Goal: Task Accomplishment & Management: Manage account settings

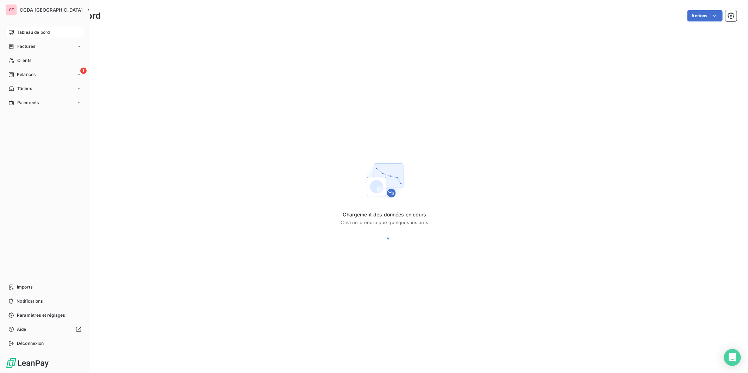
click at [33, 61] on div "Clients" at bounding box center [45, 60] width 79 height 11
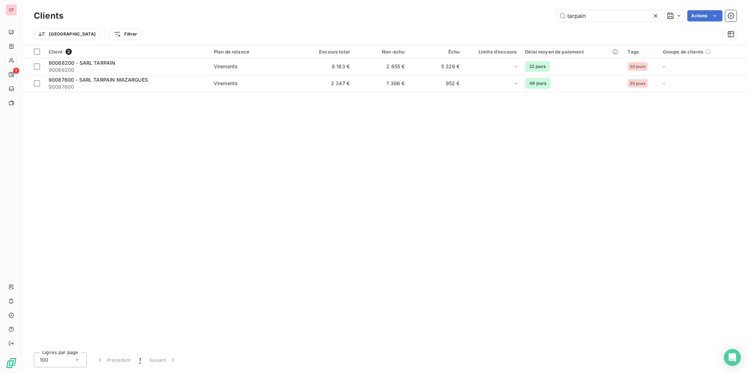
type input "tarpain"
click at [253, 68] on span "Virements" at bounding box center [254, 66] width 81 height 7
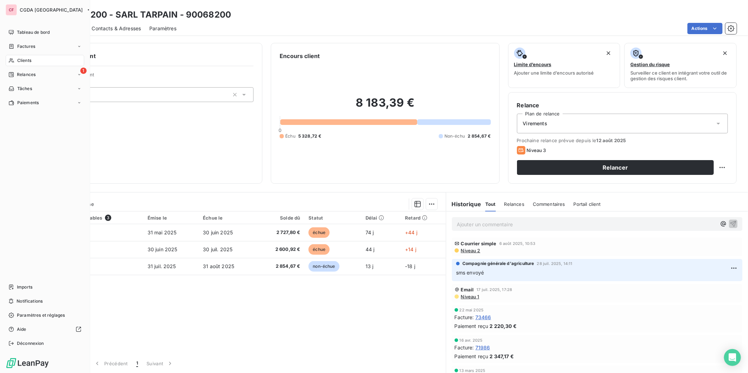
click at [28, 58] on span "Clients" at bounding box center [24, 60] width 14 height 6
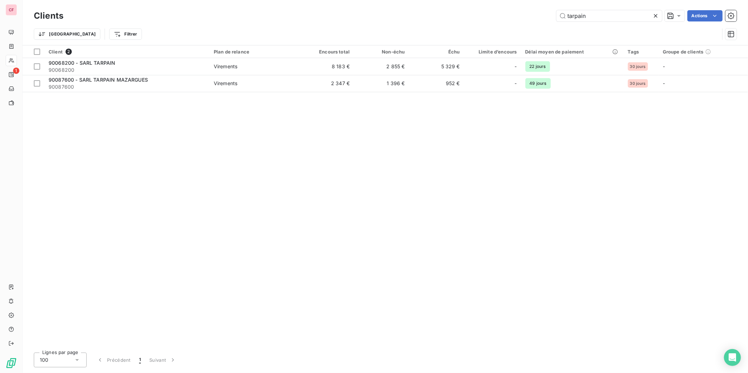
click at [133, 87] on span "90087600" at bounding box center [127, 87] width 157 height 7
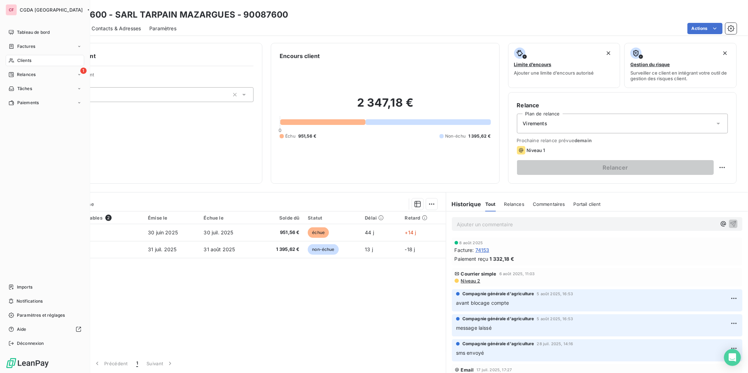
click at [19, 71] on div "1 Relances" at bounding box center [45, 74] width 79 height 11
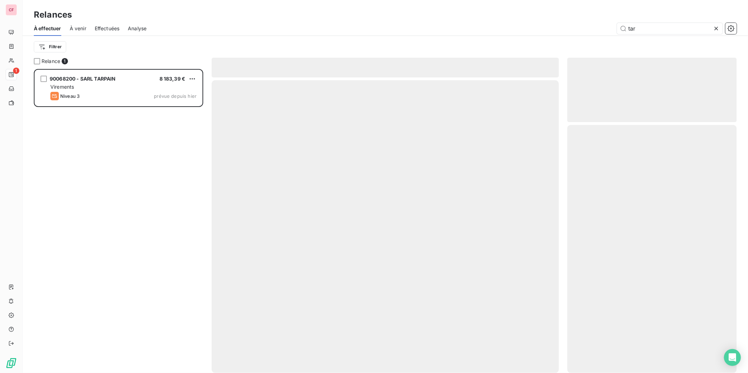
scroll to position [298, 163]
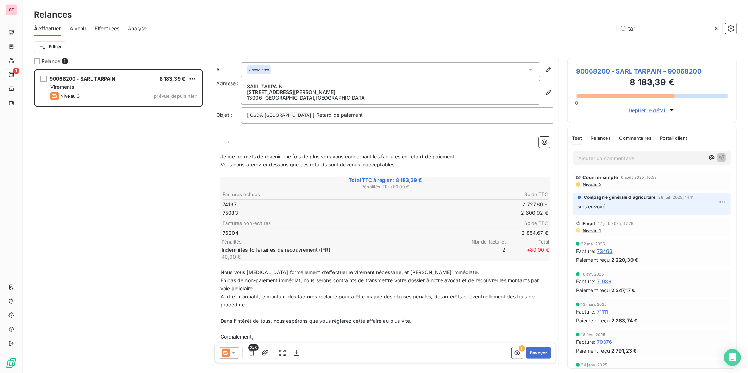
click at [717, 27] on icon at bounding box center [717, 29] width 4 height 4
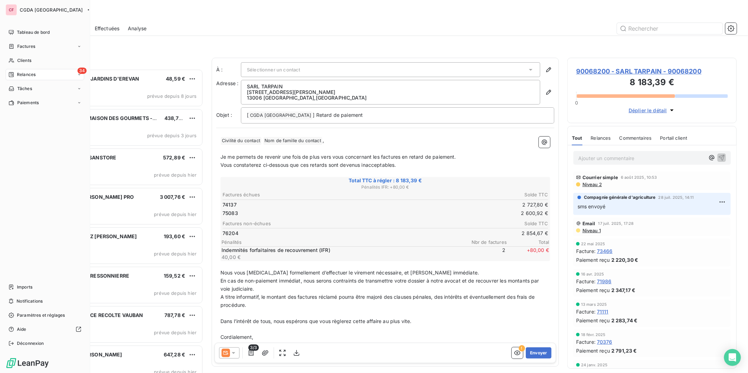
click at [16, 31] on div "Tableau de bord" at bounding box center [45, 32] width 79 height 11
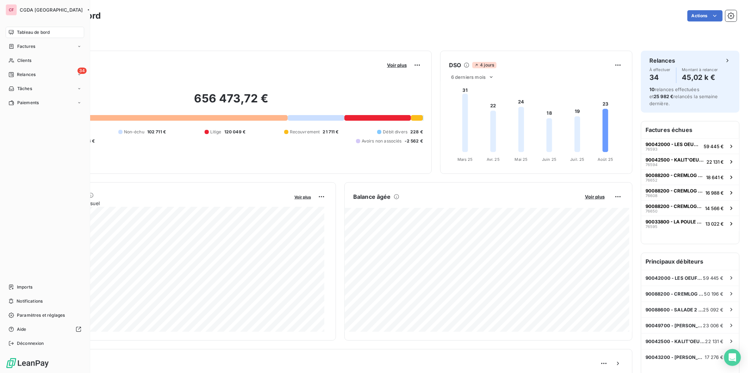
click at [26, 73] on span "Relances" at bounding box center [26, 75] width 19 height 6
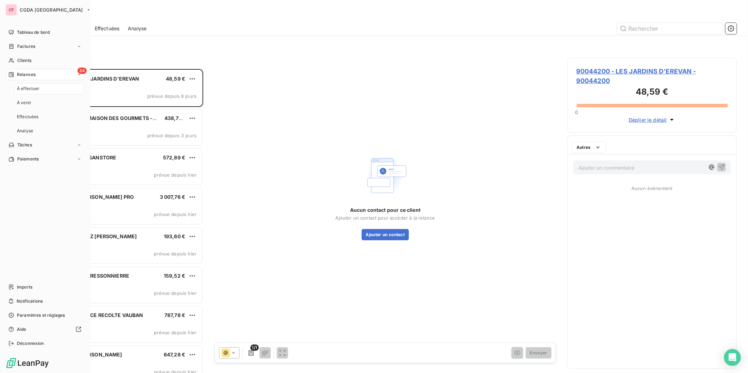
scroll to position [298, 163]
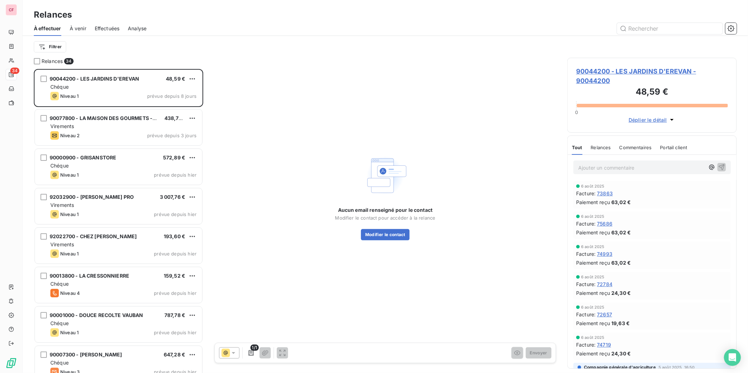
click at [77, 31] on span "À venir" at bounding box center [78, 28] width 17 height 7
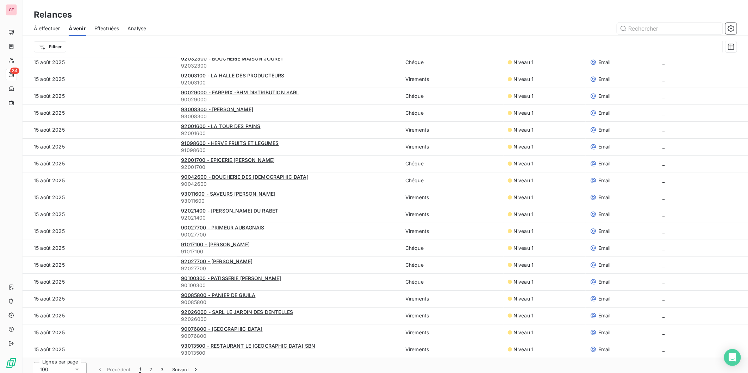
scroll to position [24, 0]
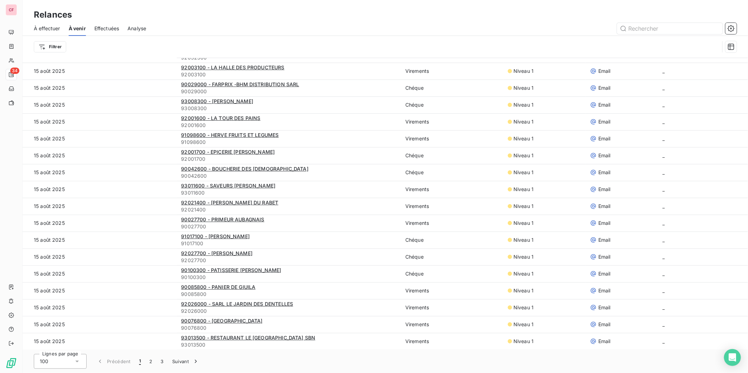
click at [181, 364] on button "Suivant" at bounding box center [186, 361] width 36 height 15
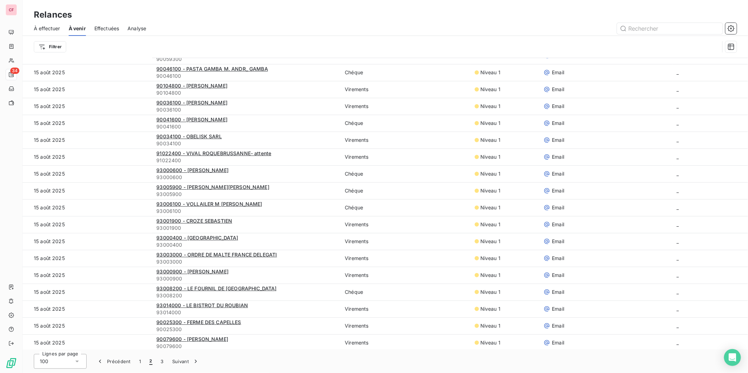
scroll to position [0, 0]
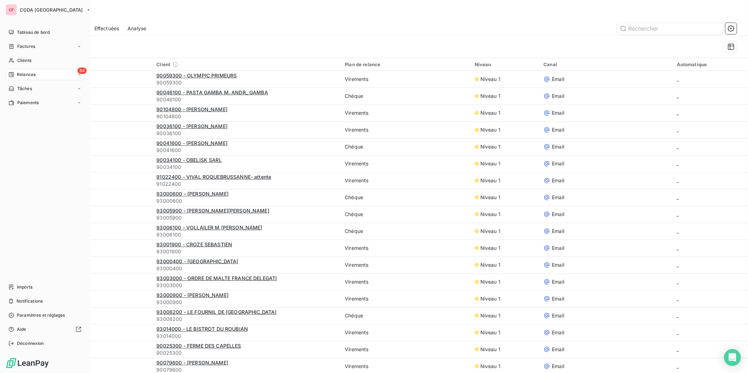
click at [27, 61] on span "Clients" at bounding box center [24, 60] width 14 height 6
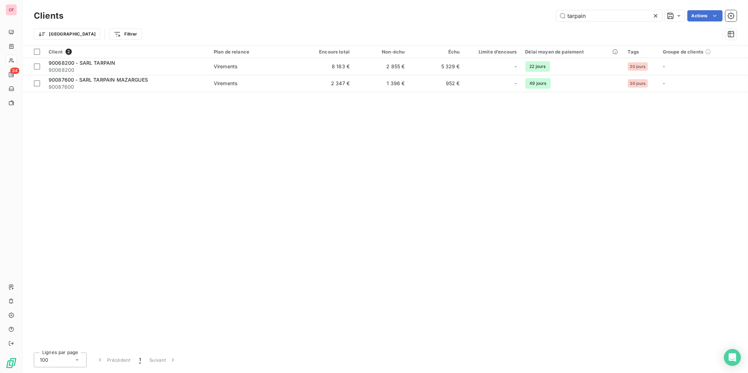
click at [221, 117] on div "Client 2 Plan de relance Encours total Non-échu Échu Limite d’encours Délai moy…" at bounding box center [386, 196] width 726 height 302
click at [656, 16] on icon at bounding box center [656, 15] width 7 height 7
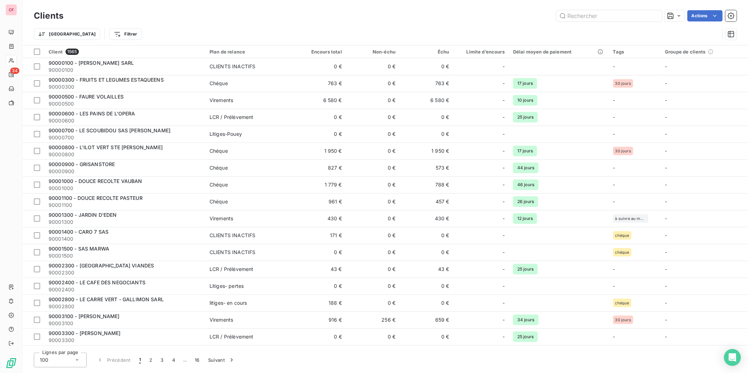
click at [236, 23] on div "Clients Actions" at bounding box center [385, 15] width 703 height 15
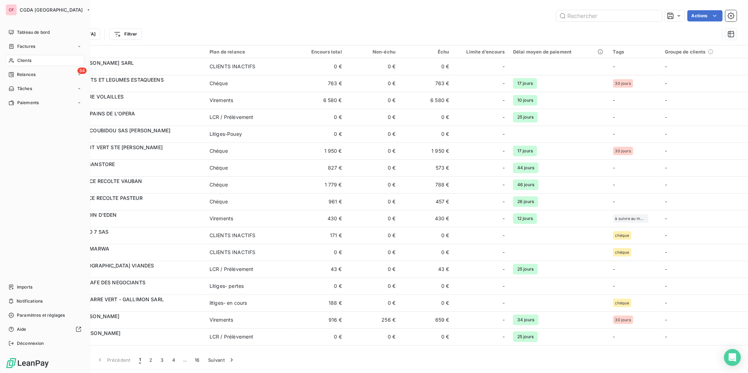
click at [18, 58] on span "Clients" at bounding box center [24, 60] width 14 height 6
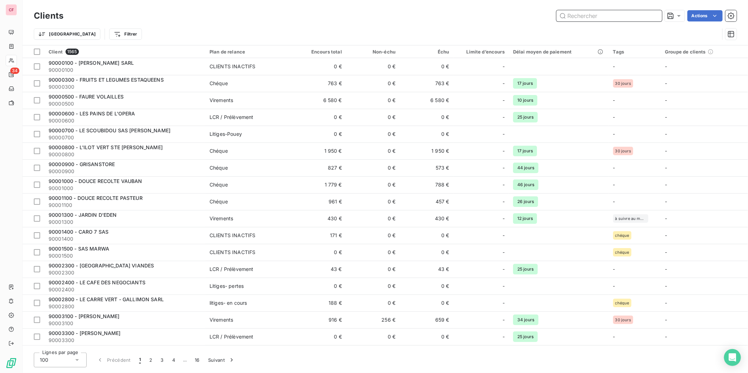
click at [597, 13] on input "text" at bounding box center [610, 15] width 106 height 11
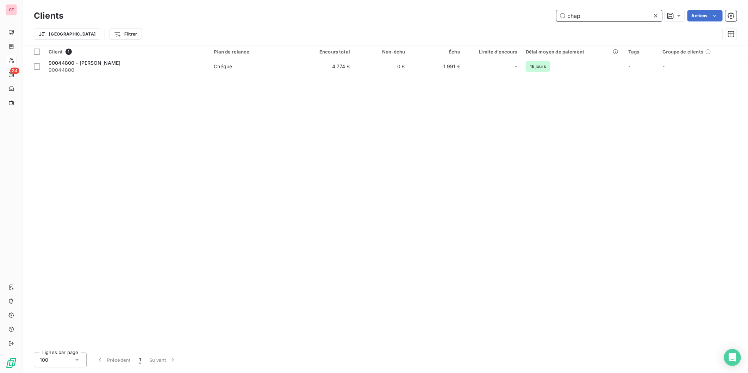
type input "chap"
click at [288, 58] on td "Chéque" at bounding box center [254, 66] width 89 height 17
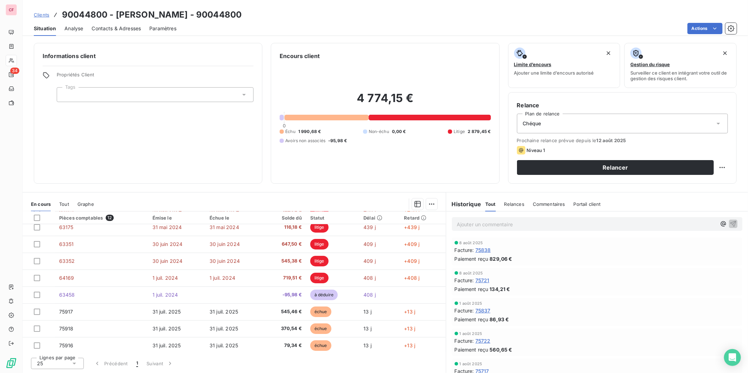
scroll to position [75, 0]
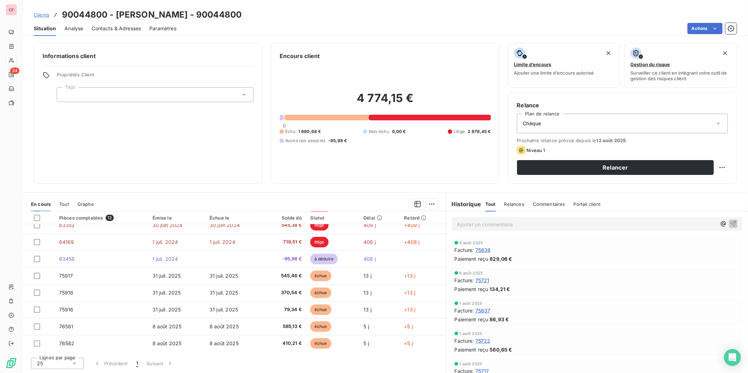
click at [722, 166] on html "CF 34 Clients 90044800 - [PERSON_NAME] - 90044800 Situation Analyse Contacts & …" at bounding box center [374, 186] width 748 height 373
click at [698, 185] on div "Replanifier cette action" at bounding box center [693, 183] width 63 height 11
select select "7"
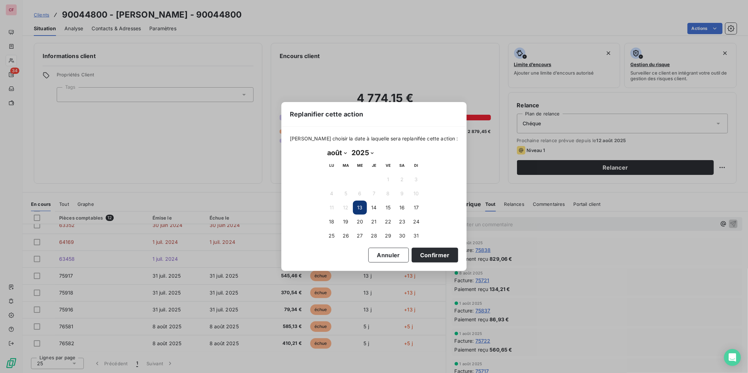
click at [347, 222] on button "19" at bounding box center [346, 222] width 14 height 14
click at [434, 253] on button "Confirmer" at bounding box center [435, 255] width 47 height 15
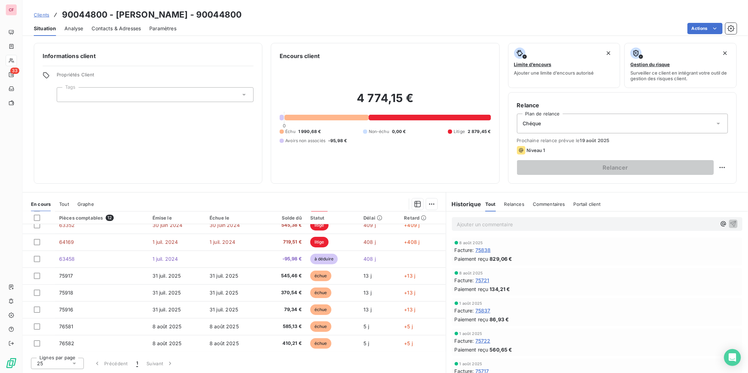
click at [248, 275] on td "31 juil. 2025" at bounding box center [233, 276] width 57 height 17
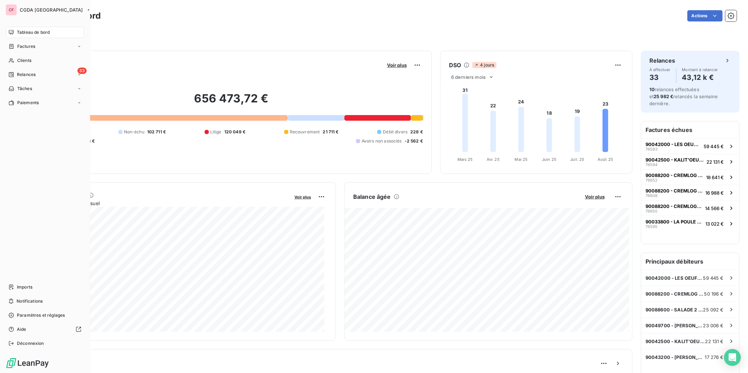
click at [13, 58] on icon at bounding box center [11, 61] width 6 height 6
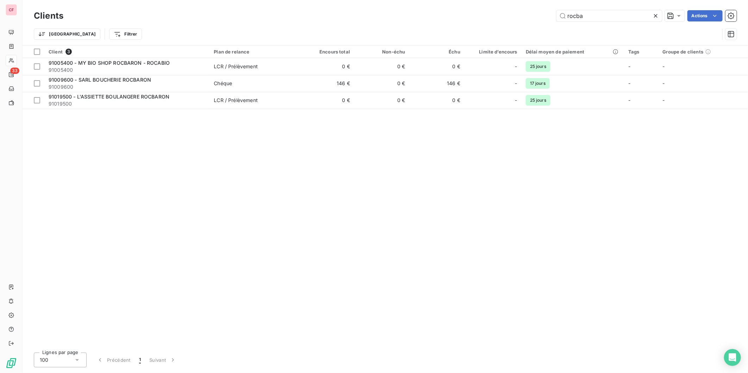
type input "rocba"
click at [199, 85] on span "91009600" at bounding box center [127, 87] width 157 height 7
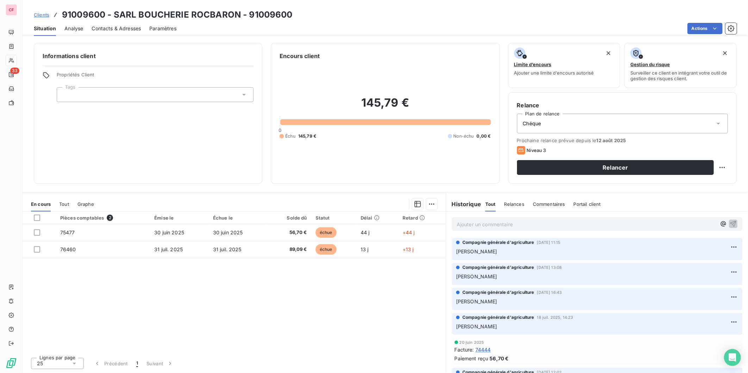
click at [490, 224] on p "Ajouter un commentaire ﻿" at bounding box center [587, 224] width 260 height 9
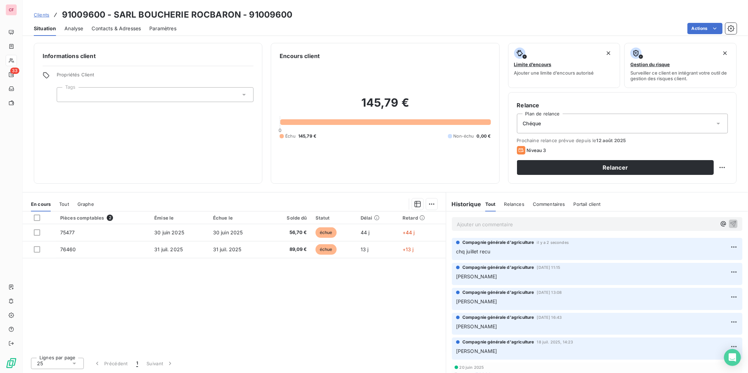
click at [724, 164] on html "CF 33 Clients 91009600 - SARL BOUCHERIE ROCBARON - 91009600 Situation Analyse C…" at bounding box center [374, 186] width 748 height 373
click at [716, 178] on div "Replanifier cette action" at bounding box center [693, 183] width 63 height 11
select select "7"
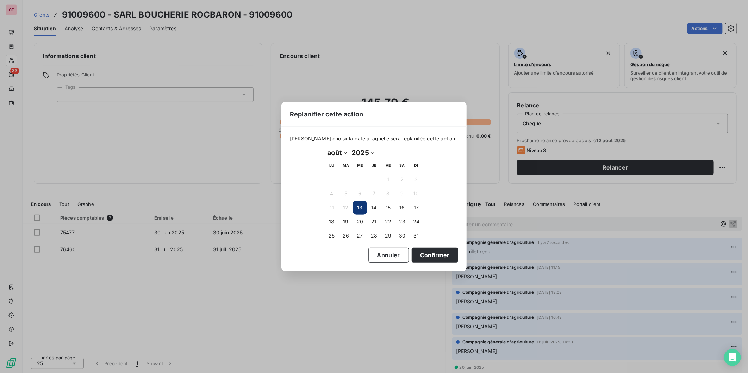
click at [350, 219] on button "19" at bounding box center [346, 222] width 14 height 14
click at [441, 254] on button "Confirmer" at bounding box center [435, 255] width 47 height 15
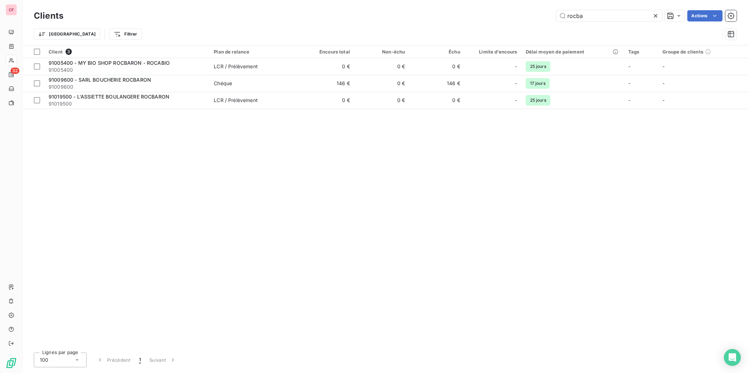
click at [594, 18] on input "rocba" at bounding box center [610, 15] width 106 height 11
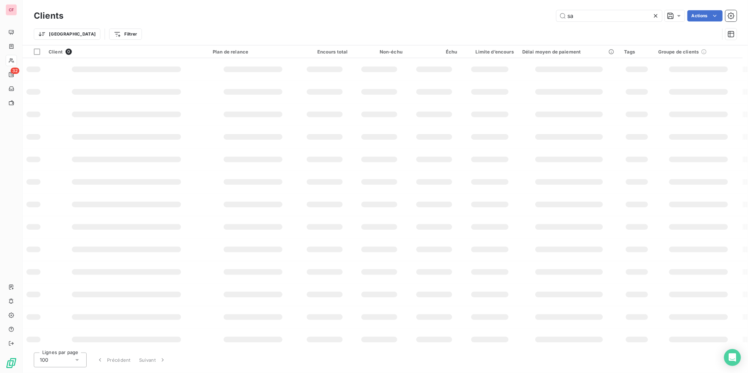
type input "s"
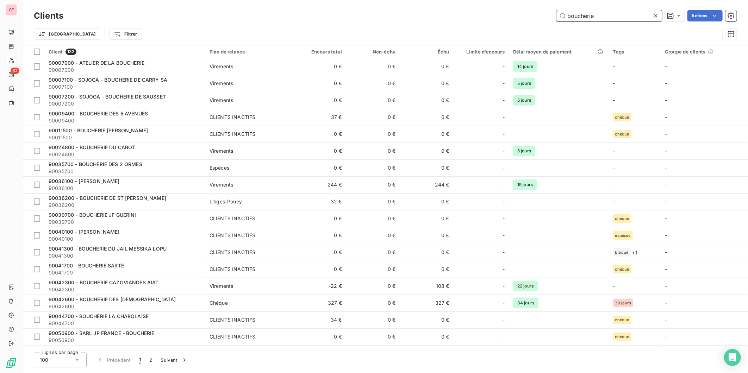
click at [600, 16] on input "boucherie" at bounding box center [610, 15] width 106 height 11
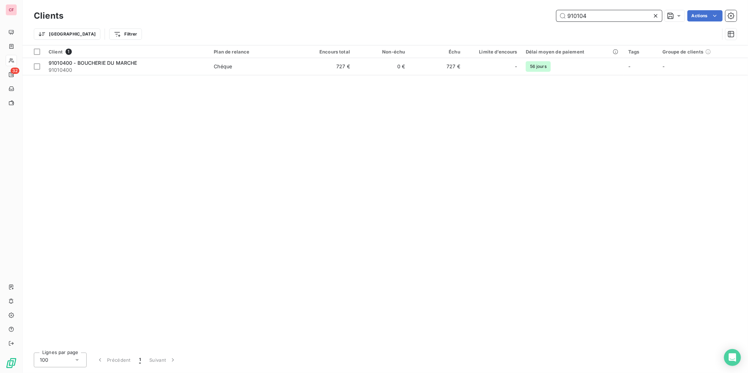
type input "910104"
click at [370, 68] on td "0 €" at bounding box center [381, 66] width 55 height 17
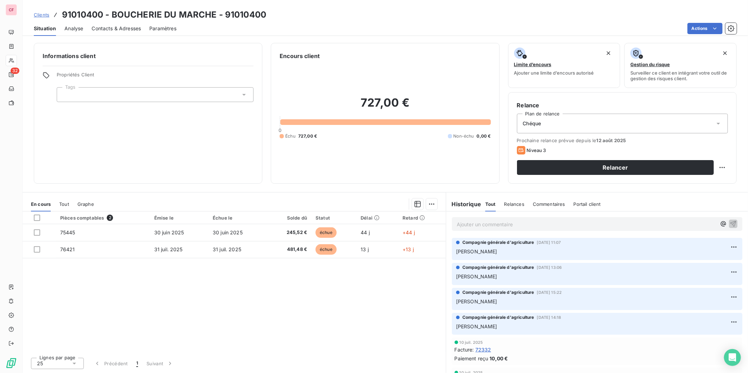
click at [482, 228] on p "Ajouter un commentaire ﻿" at bounding box center [587, 224] width 260 height 9
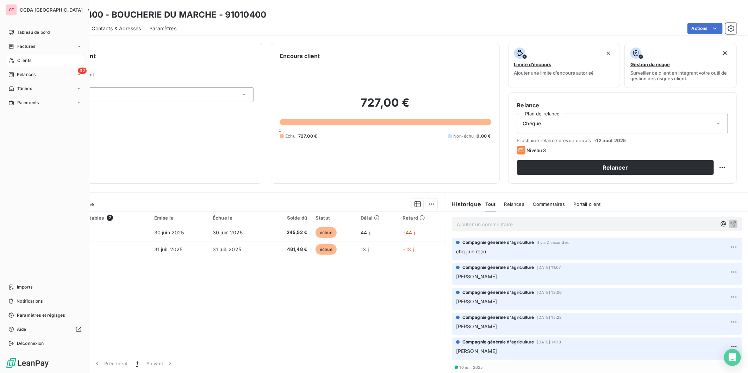
drag, startPoint x: 23, startPoint y: 62, endPoint x: 27, endPoint y: 60, distance: 4.9
click at [23, 62] on span "Clients" at bounding box center [24, 60] width 14 height 6
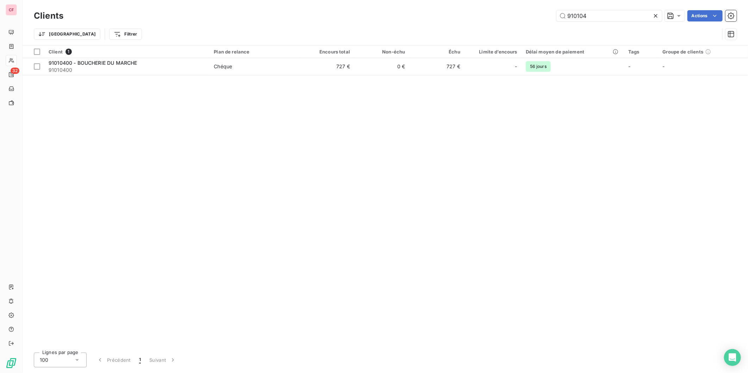
click at [610, 17] on input "910104" at bounding box center [610, 15] width 106 height 11
type input "peyron"
click at [240, 67] on span "Chéque" at bounding box center [254, 66] width 81 height 7
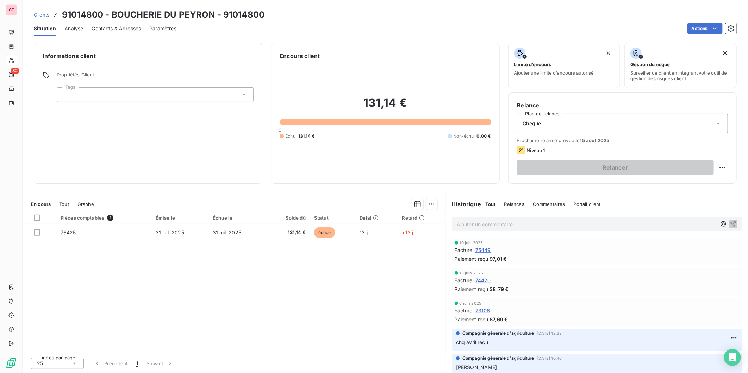
click at [471, 224] on p "Ajouter un commentaire ﻿" at bounding box center [587, 224] width 260 height 9
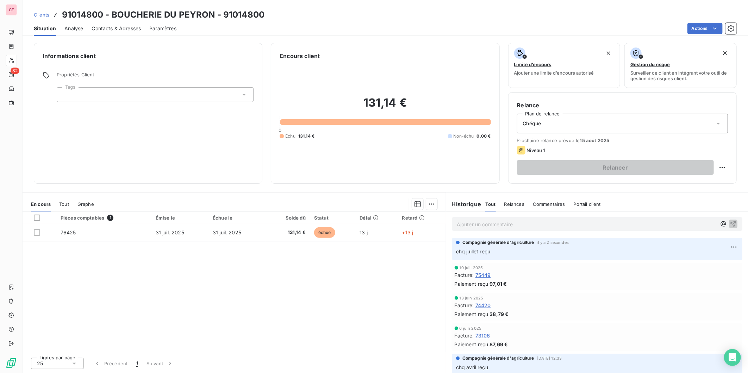
click at [723, 167] on html "CF 32 Clients 91014800 - BOUCHERIE DU PEYRON - 91014800 Situation Analyse Conta…" at bounding box center [374, 186] width 748 height 373
click at [707, 181] on div "Replanifier cette action" at bounding box center [693, 183] width 63 height 11
select select "7"
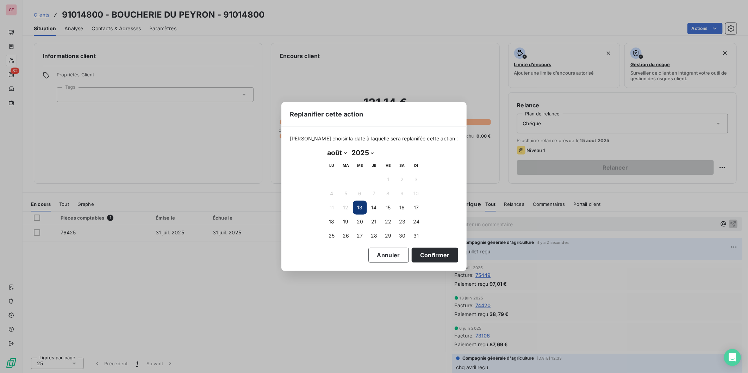
click at [348, 219] on button "19" at bounding box center [346, 222] width 14 height 14
click at [424, 258] on button "Confirmer" at bounding box center [435, 255] width 47 height 15
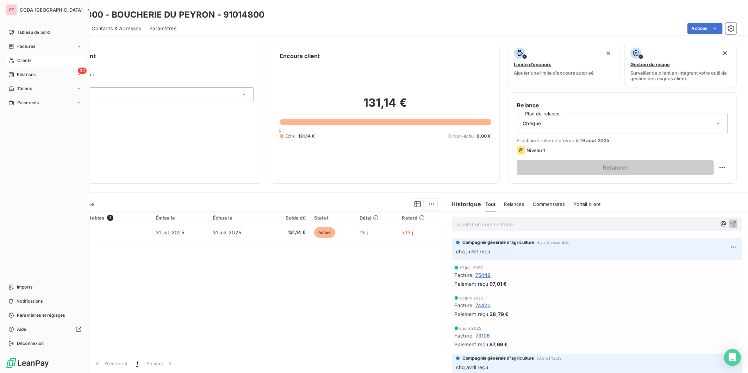
click at [16, 73] on div "Relances" at bounding box center [21, 75] width 27 height 6
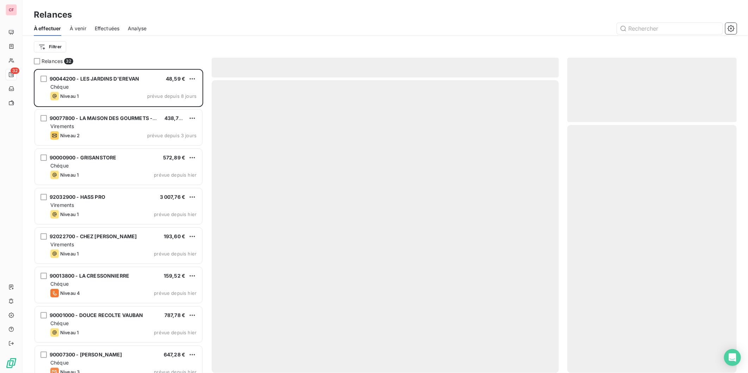
scroll to position [298, 163]
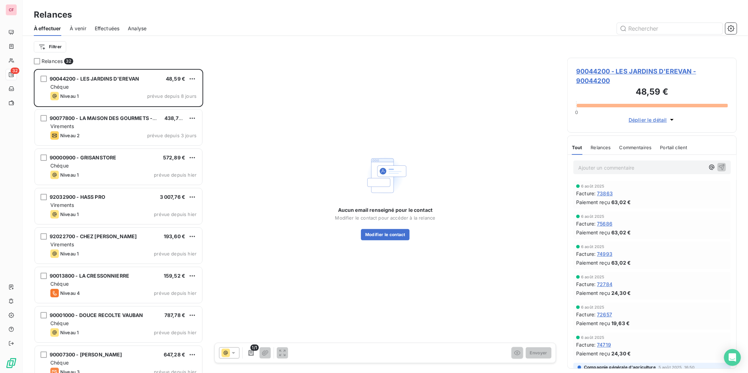
click at [113, 92] on div "Niveau 1 prévue depuis 8 jours" at bounding box center [123, 96] width 146 height 8
click at [142, 91] on div "90044200 - LES JARDINS D'EREVAN 48,59 € Chéque Niveau 1 prévue depuis 8 jours" at bounding box center [118, 88] width 167 height 36
click at [625, 69] on span "90044200 - LES JARDINS D'EREVAN - 90044200" at bounding box center [652, 76] width 152 height 19
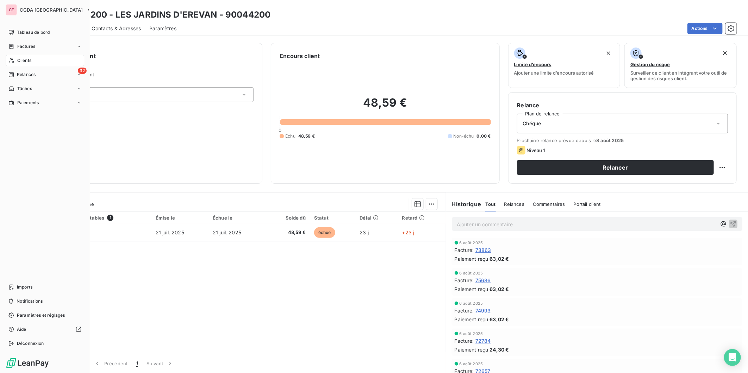
click at [17, 62] on span "Clients" at bounding box center [24, 60] width 14 height 6
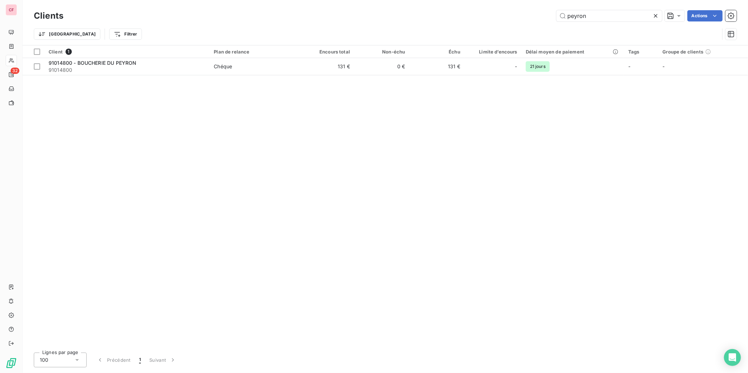
click at [590, 16] on input "peyron" at bounding box center [610, 15] width 106 height 11
type input "900432"
click at [219, 61] on td "Virements" at bounding box center [254, 66] width 89 height 17
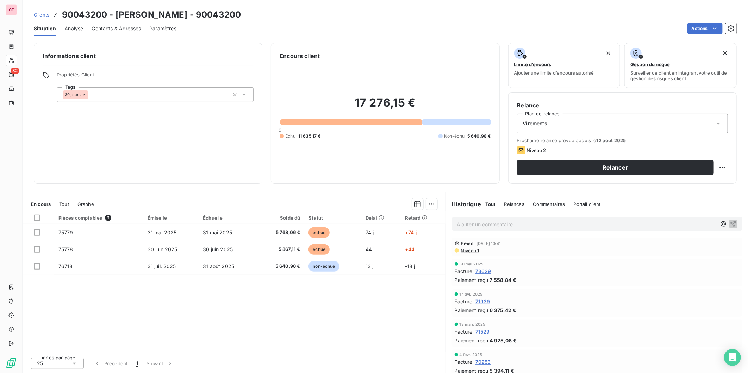
click at [270, 31] on div "Actions" at bounding box center [461, 28] width 552 height 11
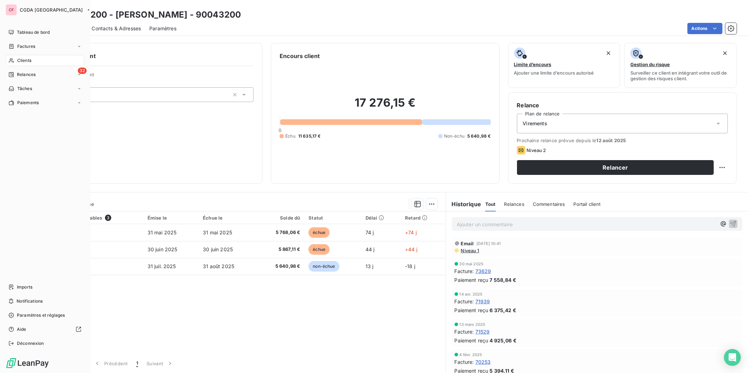
click at [23, 58] on span "Clients" at bounding box center [24, 60] width 14 height 6
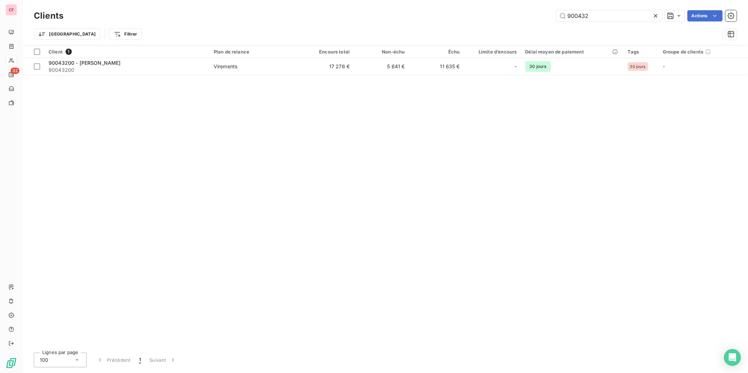
click at [656, 14] on icon at bounding box center [656, 15] width 7 height 7
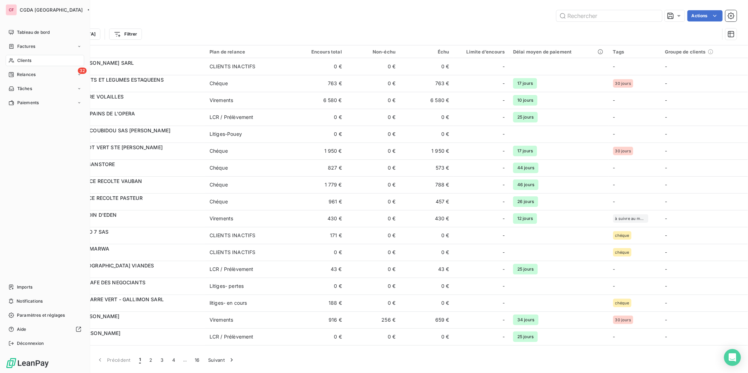
click at [18, 34] on span "Tableau de bord" at bounding box center [33, 32] width 33 height 6
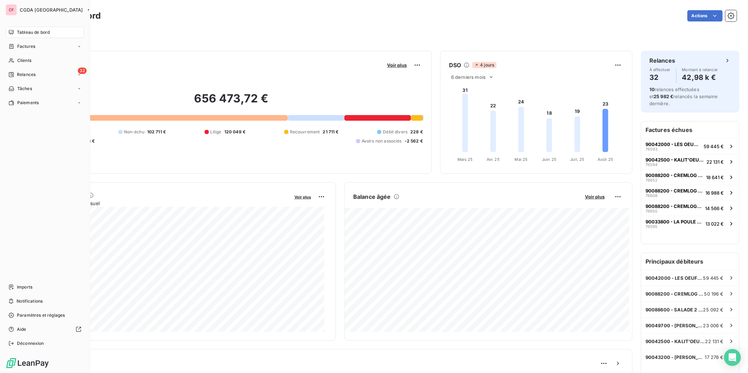
click at [11, 58] on icon at bounding box center [11, 60] width 5 height 5
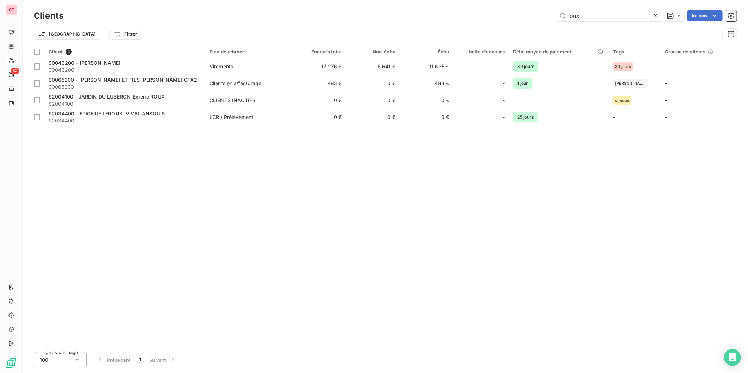
type input "roux"
click at [316, 70] on td "17 276 €" at bounding box center [320, 66] width 54 height 17
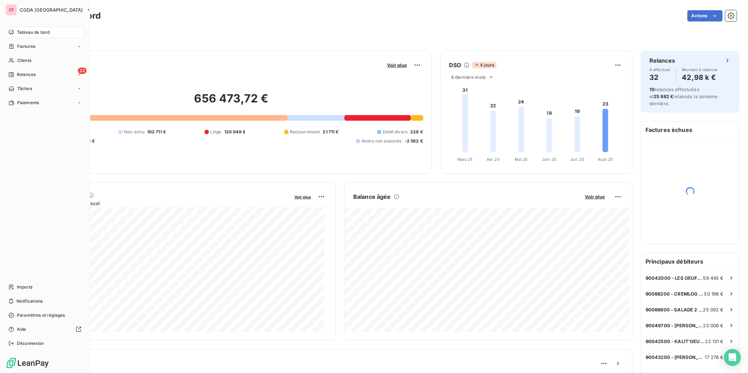
click at [11, 59] on icon at bounding box center [11, 61] width 6 height 6
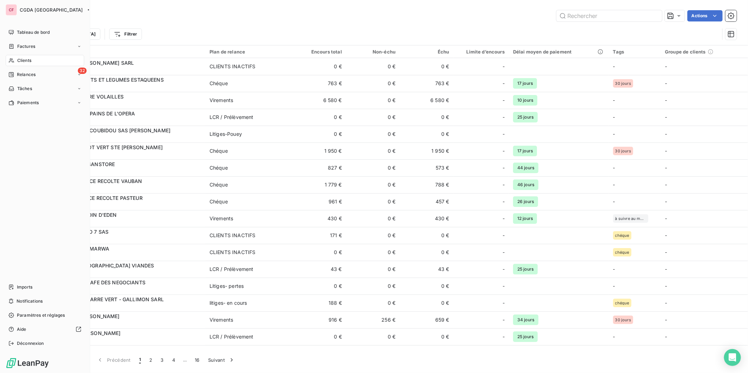
click at [12, 30] on icon at bounding box center [11, 33] width 6 height 6
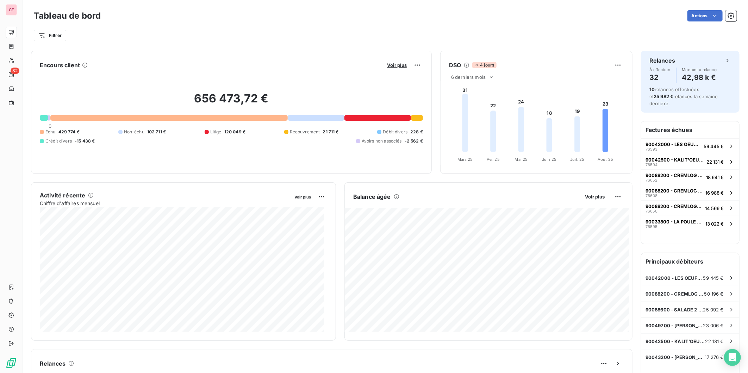
click at [387, 64] on span "Voir plus" at bounding box center [397, 65] width 20 height 6
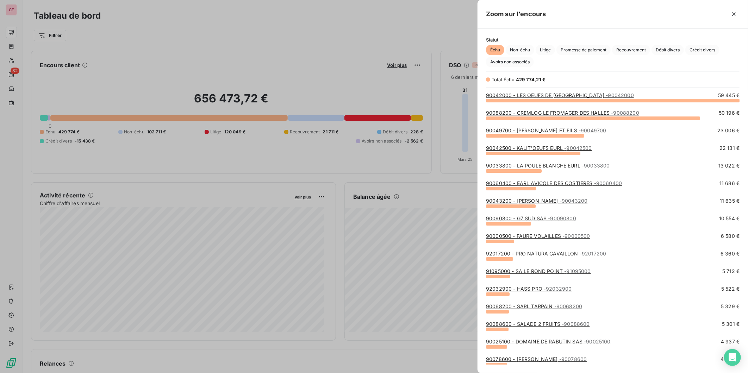
scroll to position [267, 265]
click at [548, 48] on span "Litige" at bounding box center [545, 50] width 19 height 11
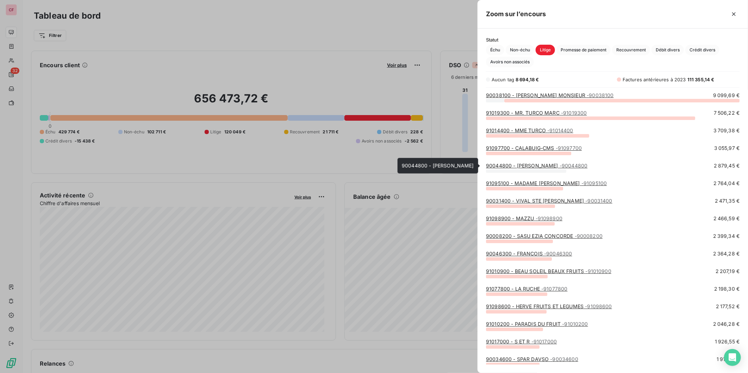
click at [550, 166] on link "90044800 - CHAPERT THIERRY - 90044800" at bounding box center [536, 166] width 101 height 6
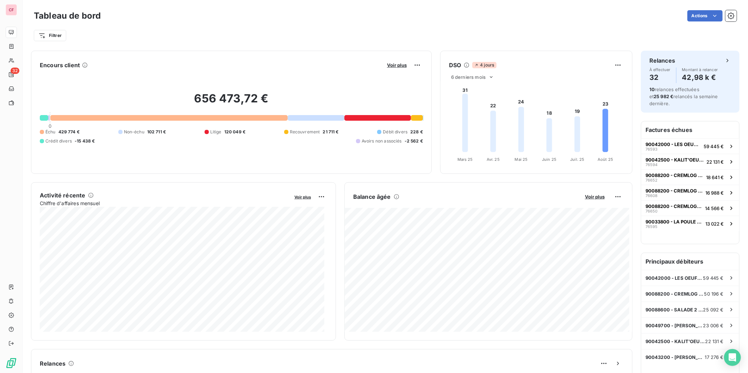
click at [392, 61] on div "Voir plus" at bounding box center [404, 65] width 38 height 11
click at [395, 66] on span "Voir plus" at bounding box center [397, 65] width 20 height 6
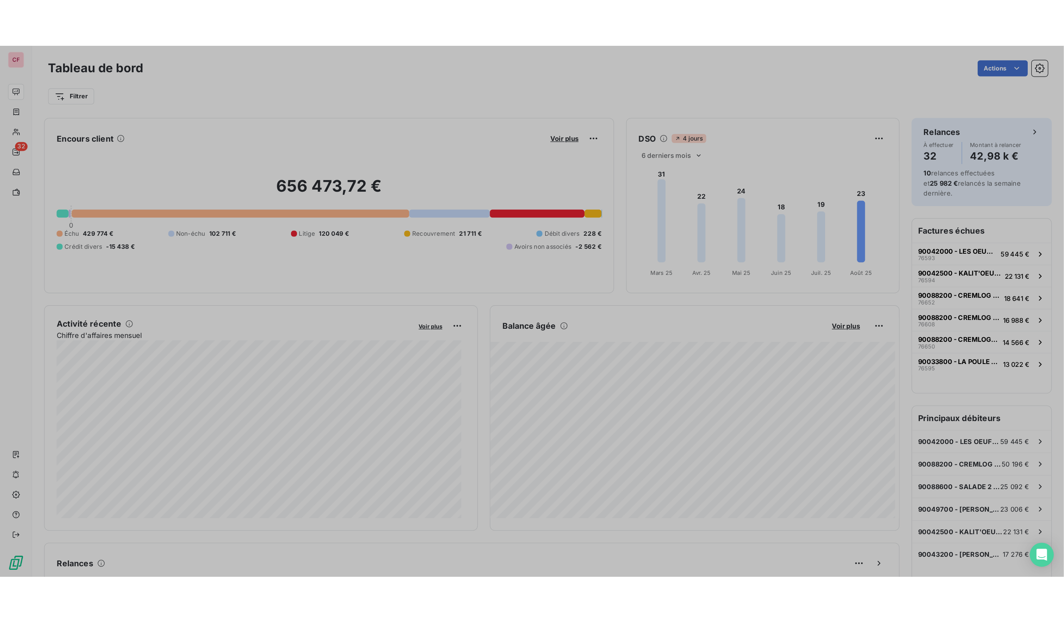
scroll to position [367, 265]
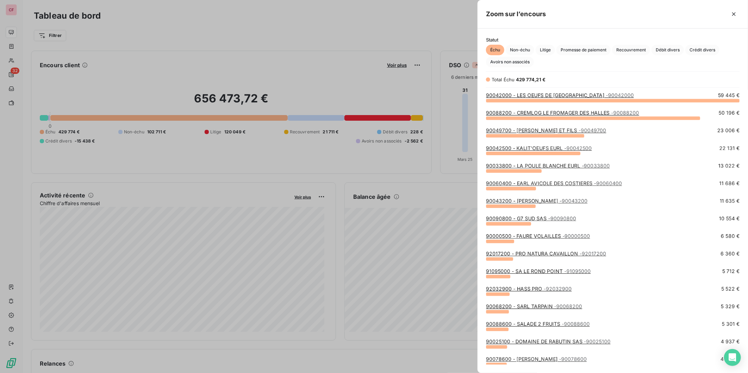
click at [547, 48] on span "Litige" at bounding box center [545, 50] width 19 height 11
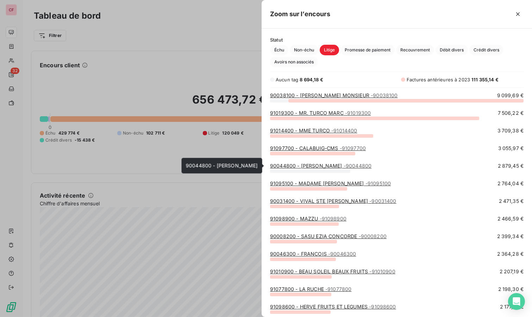
scroll to position [6, 6]
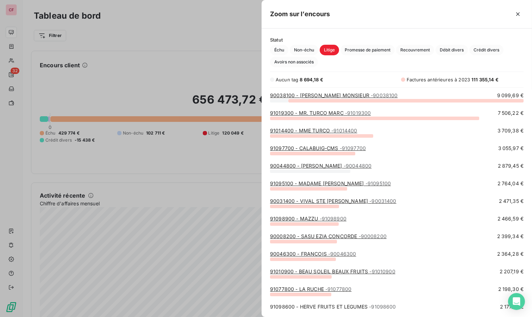
click at [202, 27] on div at bounding box center [266, 158] width 532 height 317
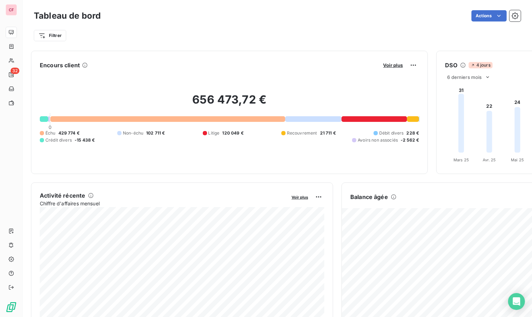
click at [56, 33] on html "CF 32 Tableau de bord Actions Filtrer Encours client Voir plus 656 473,72 € 0 É…" at bounding box center [266, 158] width 532 height 317
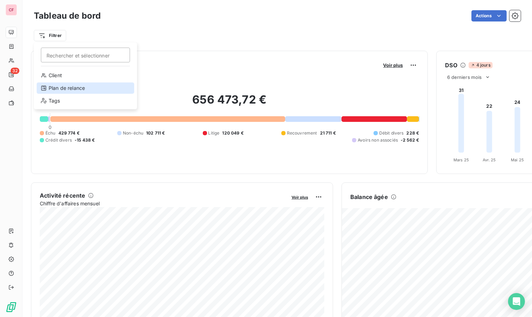
click at [87, 88] on div "Plan de relance" at bounding box center [86, 87] width 98 height 11
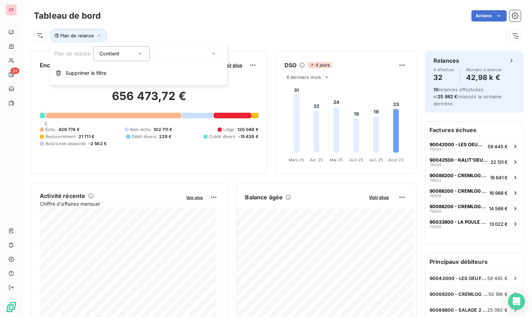
click at [199, 55] on div at bounding box center [188, 53] width 70 height 15
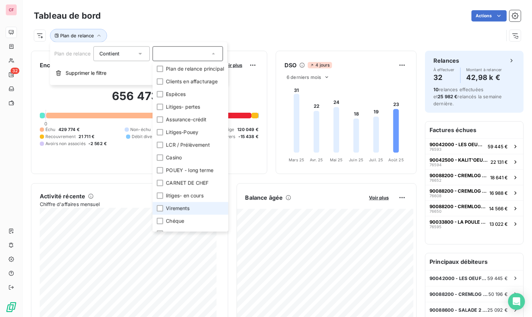
click at [160, 209] on div at bounding box center [160, 208] width 6 height 6
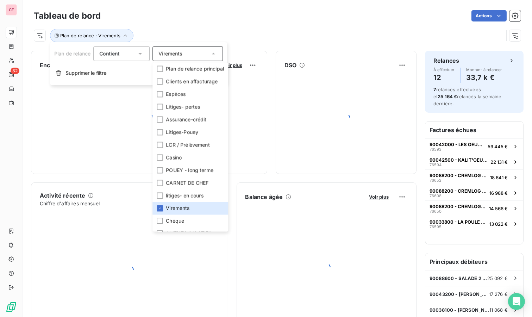
scroll to position [8, 0]
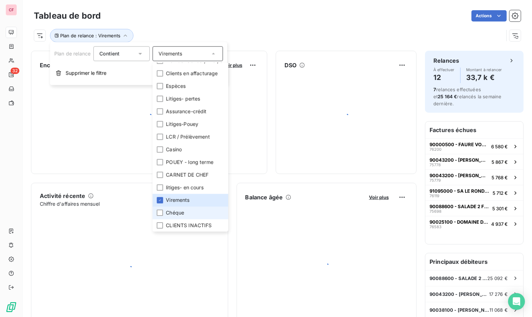
click at [160, 213] on div at bounding box center [160, 213] width 6 height 6
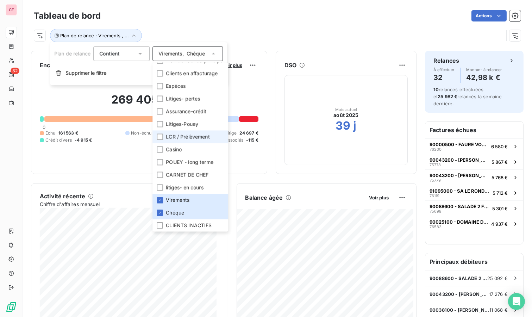
click at [159, 136] on div at bounding box center [160, 137] width 6 height 6
click at [160, 76] on div at bounding box center [160, 73] width 6 height 6
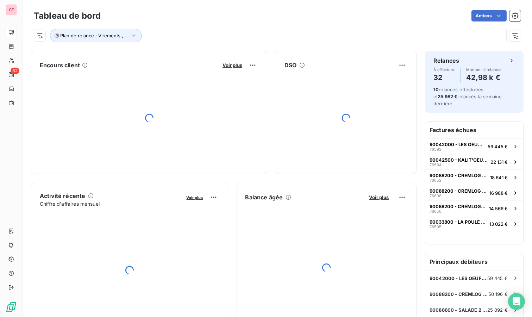
click at [218, 11] on div "Actions" at bounding box center [315, 15] width 412 height 11
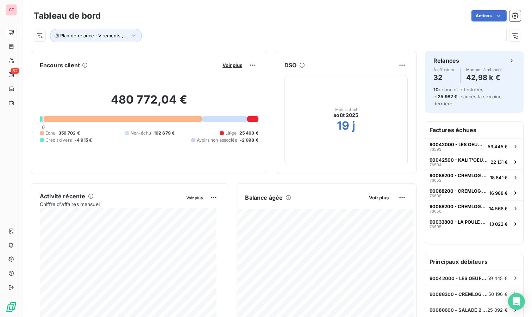
click at [227, 64] on span "Voir plus" at bounding box center [233, 65] width 20 height 6
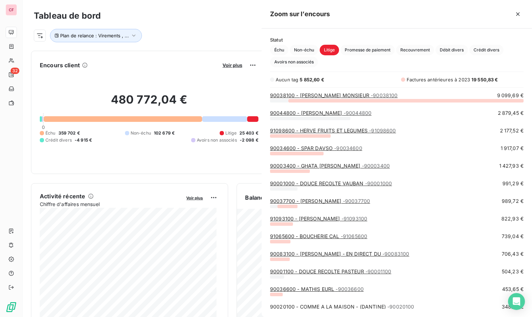
scroll to position [211, 265]
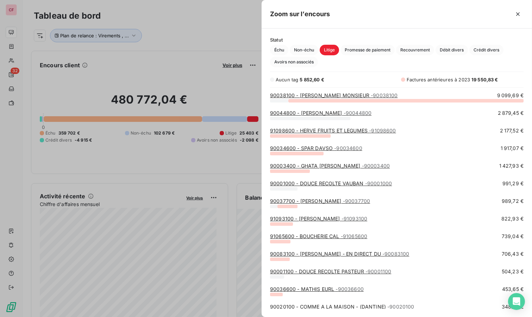
click at [357, 129] on link "91098600 - HERVE FRUITS ET LEGUMES - 91098600" at bounding box center [333, 131] width 126 height 6
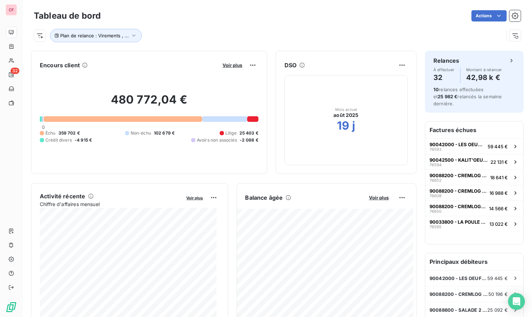
click at [223, 64] on span "Voir plus" at bounding box center [233, 65] width 20 height 6
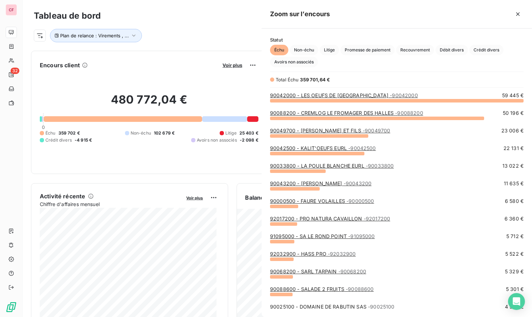
scroll to position [211, 265]
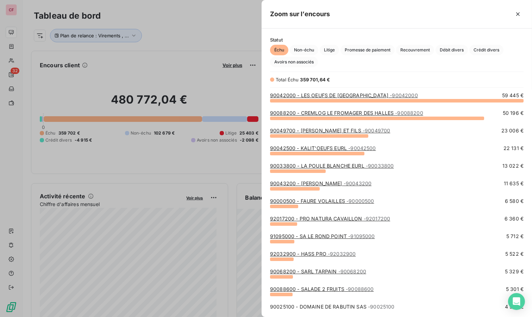
click at [326, 49] on span "Litige" at bounding box center [329, 50] width 19 height 11
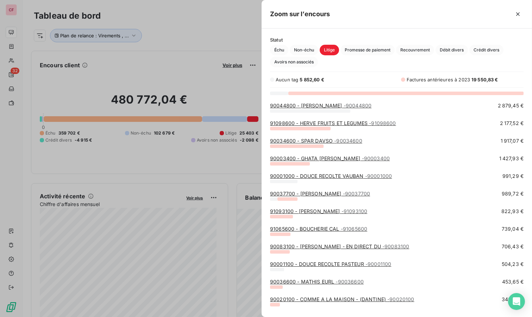
scroll to position [0, 0]
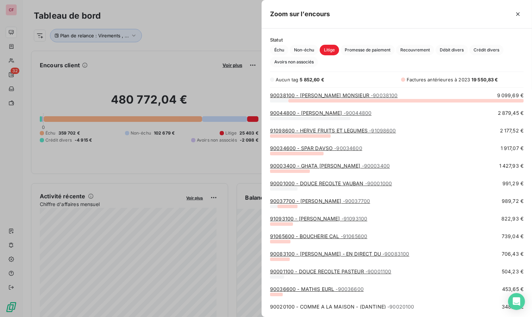
click at [133, 33] on div at bounding box center [266, 158] width 532 height 317
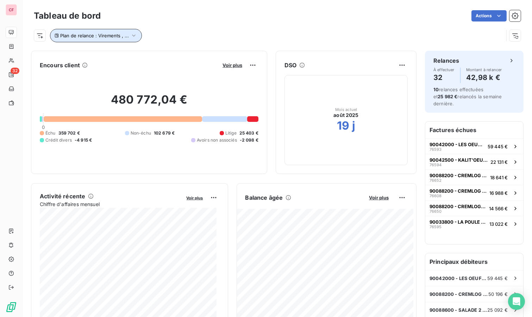
click at [135, 35] on icon "button" at bounding box center [133, 35] width 7 height 7
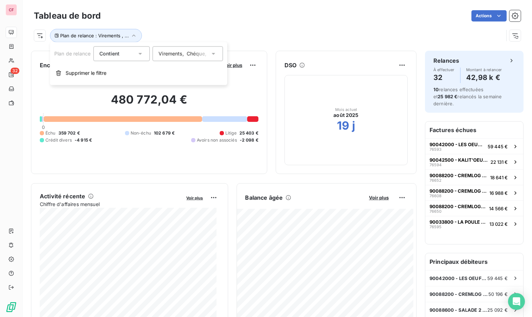
click at [189, 52] on span "Chéque" at bounding box center [196, 53] width 18 height 7
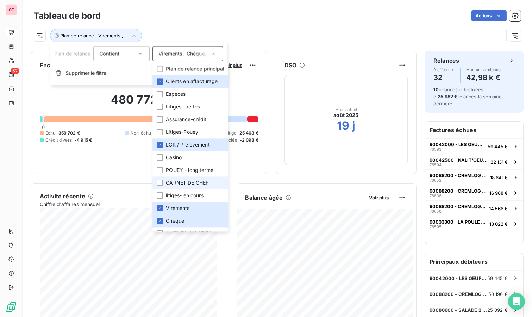
scroll to position [14, 0]
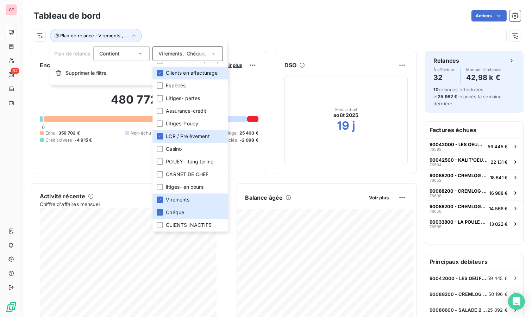
click at [253, 24] on div "Plan de relance : Virements , ..." at bounding box center [277, 32] width 487 height 19
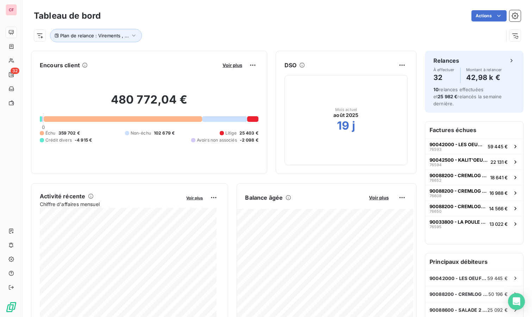
click at [230, 66] on span "Voir plus" at bounding box center [233, 65] width 20 height 6
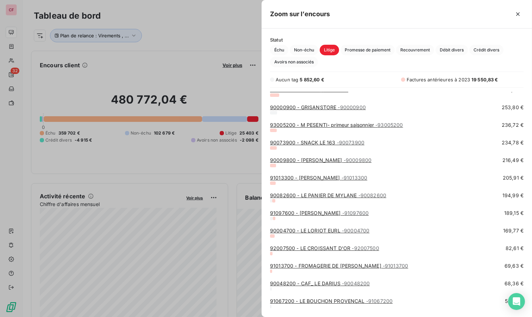
scroll to position [267, 0]
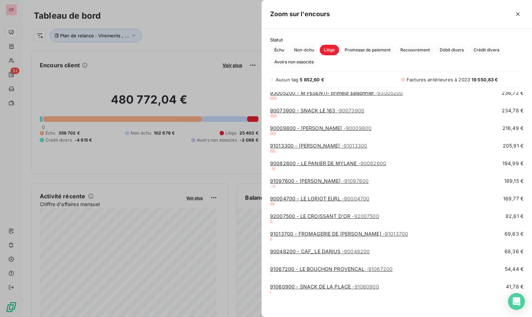
click at [360, 200] on span "- 90004700" at bounding box center [355, 199] width 27 height 6
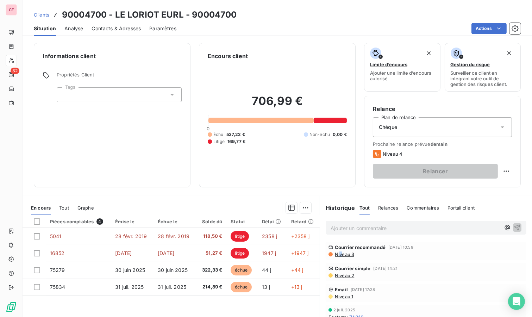
click at [338, 254] on span "Niveau 3" at bounding box center [344, 255] width 20 height 6
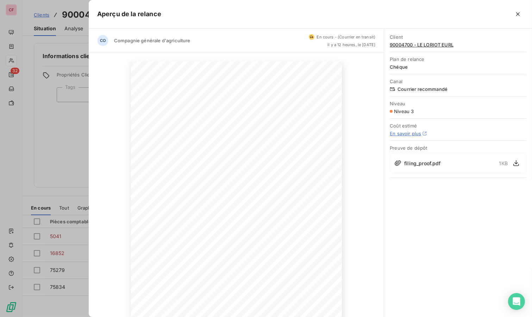
click at [425, 160] on span "filing_proof.pdf" at bounding box center [422, 163] width 36 height 7
click at [516, 162] on icon "button" at bounding box center [517, 163] width 6 height 6
click at [519, 12] on icon "button" at bounding box center [518, 14] width 7 height 7
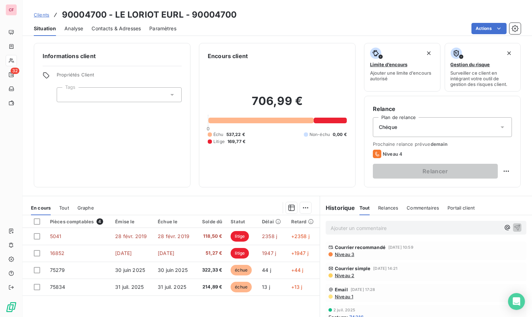
click at [241, 31] on div "Actions" at bounding box center [353, 28] width 336 height 11
click at [500, 168] on html "CF 32 Clients 90004700 - LE LORIOT EURL - 90004700 Situation Analyse Contacts &…" at bounding box center [266, 158] width 532 height 317
click at [462, 185] on div "Replanifier cette action" at bounding box center [471, 185] width 63 height 11
select select "7"
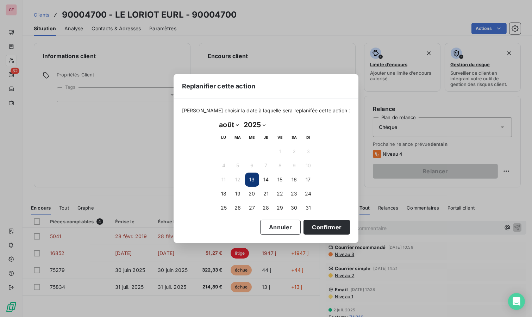
click at [240, 198] on button "19" at bounding box center [238, 194] width 14 height 14
click at [328, 228] on button "Confirmer" at bounding box center [327, 227] width 47 height 15
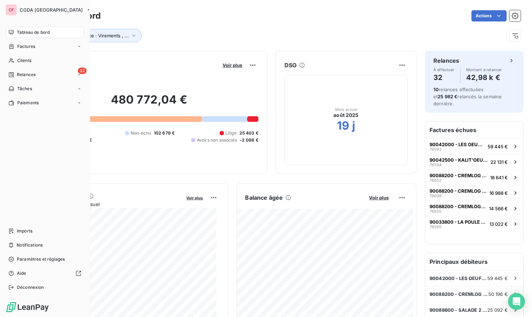
click at [36, 75] on div "32 Relances" at bounding box center [45, 74] width 79 height 11
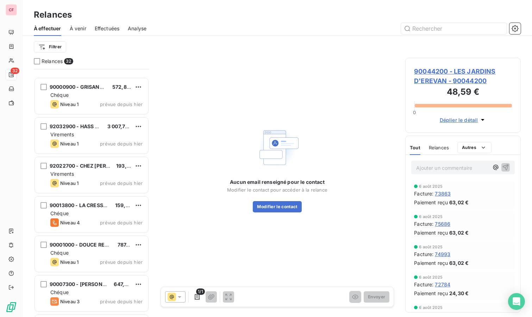
scroll to position [157, 0]
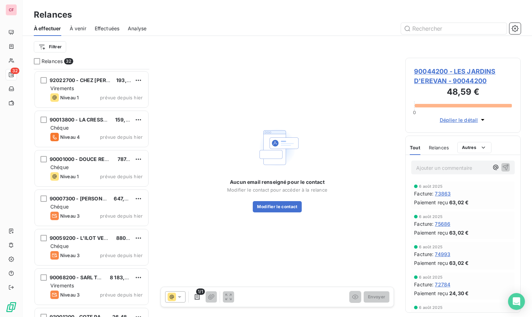
click at [102, 208] on div "Chéque" at bounding box center [96, 206] width 92 height 7
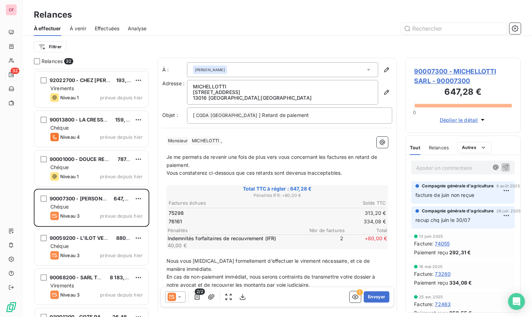
click at [91, 254] on div "Niveau 3 prévue depuis hier" at bounding box center [96, 255] width 92 height 8
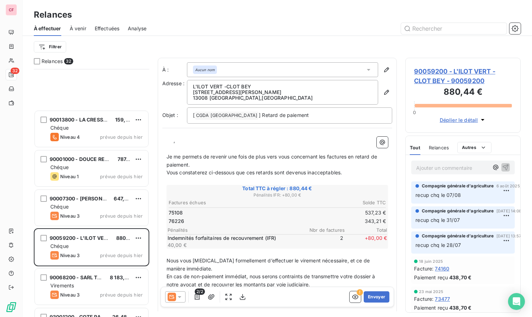
scroll to position [313, 0]
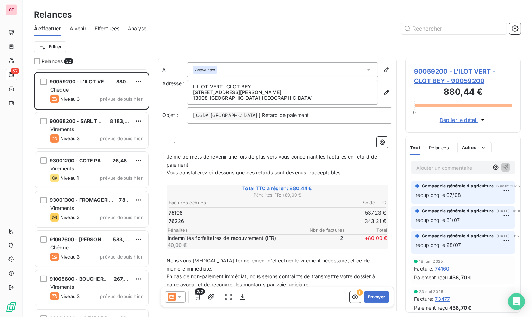
click at [97, 134] on div "Niveau 3 prévue depuis hier" at bounding box center [96, 138] width 92 height 8
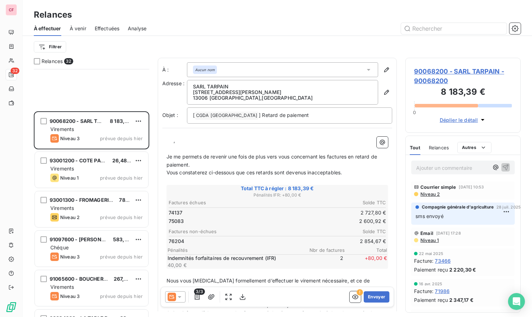
scroll to position [431, 0]
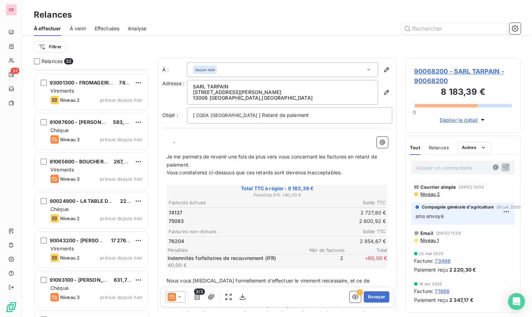
click at [83, 130] on div "Chéque" at bounding box center [96, 130] width 92 height 7
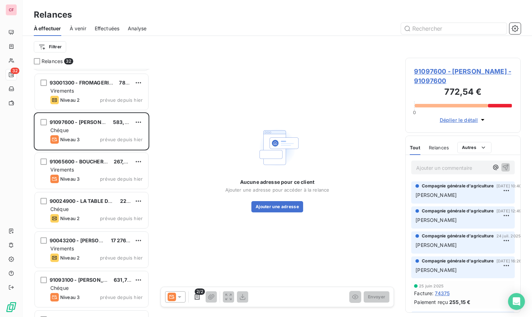
click at [91, 169] on div "Virements" at bounding box center [96, 169] width 92 height 7
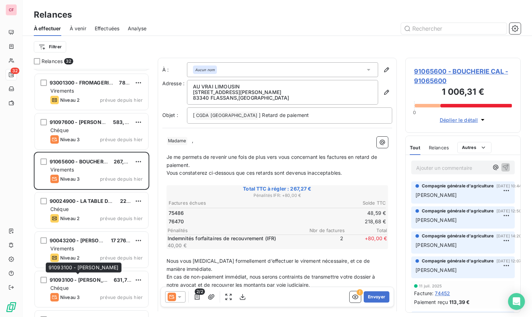
click at [90, 283] on div "91093100 - [PERSON_NAME]" at bounding box center [79, 280] width 58 height 7
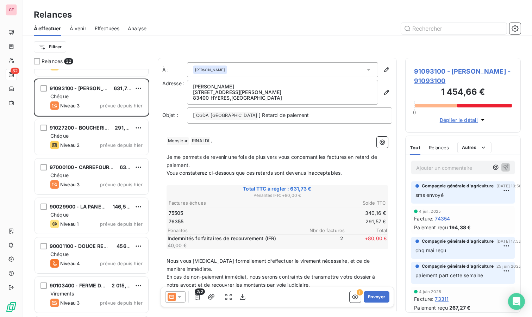
scroll to position [626, 0]
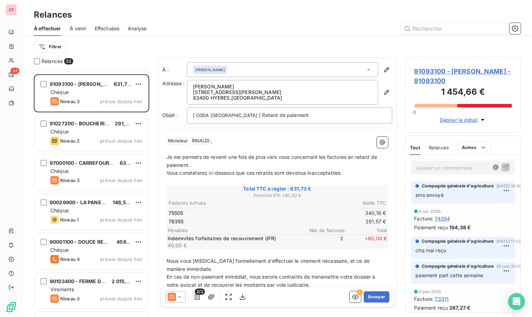
click at [88, 174] on div "97000100 - CARREFOUR MARKET GARDANNE- FRP 635,46 € Chéque Niveau 3 prévue depui…" at bounding box center [91, 172] width 113 height 36
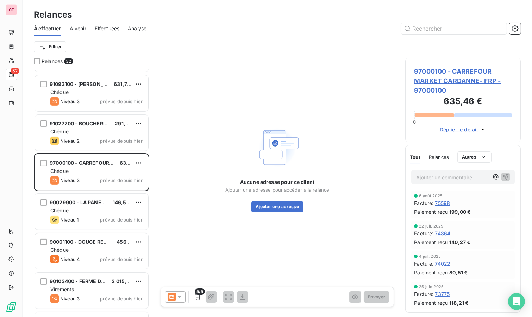
click at [88, 254] on div "90001100 - DOUCE RECOLTE PASTEUR 456,53 € Chéque Niveau 4 prévue depuis hier" at bounding box center [91, 251] width 113 height 36
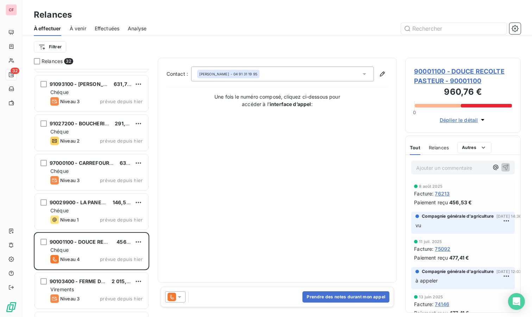
click at [94, 286] on div "Virements" at bounding box center [96, 289] width 92 height 7
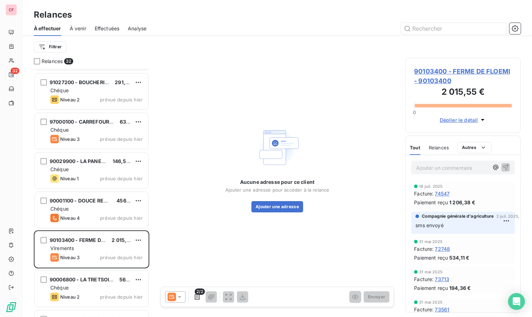
scroll to position [705, 0]
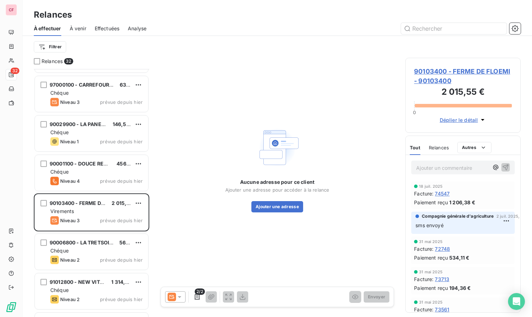
click at [466, 68] on span "90103400 - FERME DE FLOEMI - 90103400" at bounding box center [463, 76] width 98 height 19
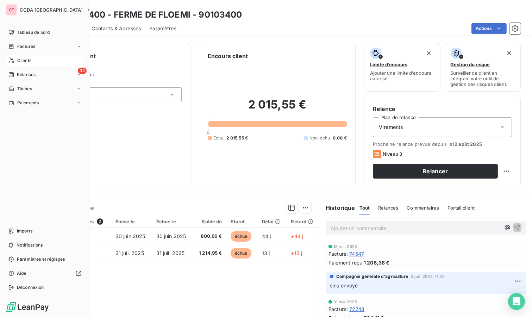
click at [36, 32] on span "Tableau de bord" at bounding box center [33, 32] width 33 height 6
